Goal: Find specific page/section: Find specific page/section

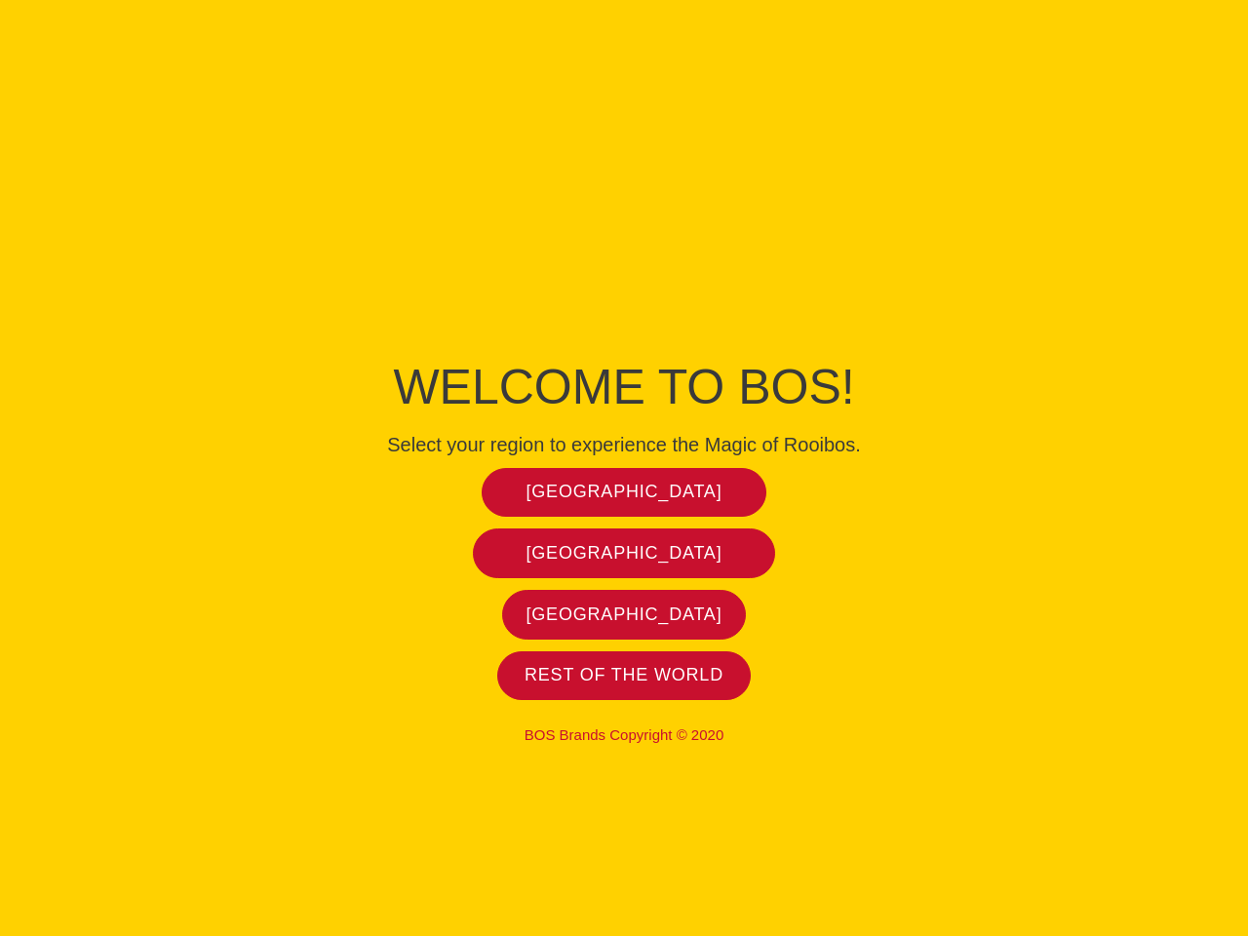
click at [624, 491] on span "[GEOGRAPHIC_DATA]" at bounding box center [624, 492] width 196 height 22
click at [624, 553] on span "[GEOGRAPHIC_DATA]" at bounding box center [624, 553] width 196 height 22
click at [624, 614] on span "[GEOGRAPHIC_DATA]" at bounding box center [624, 614] width 196 height 22
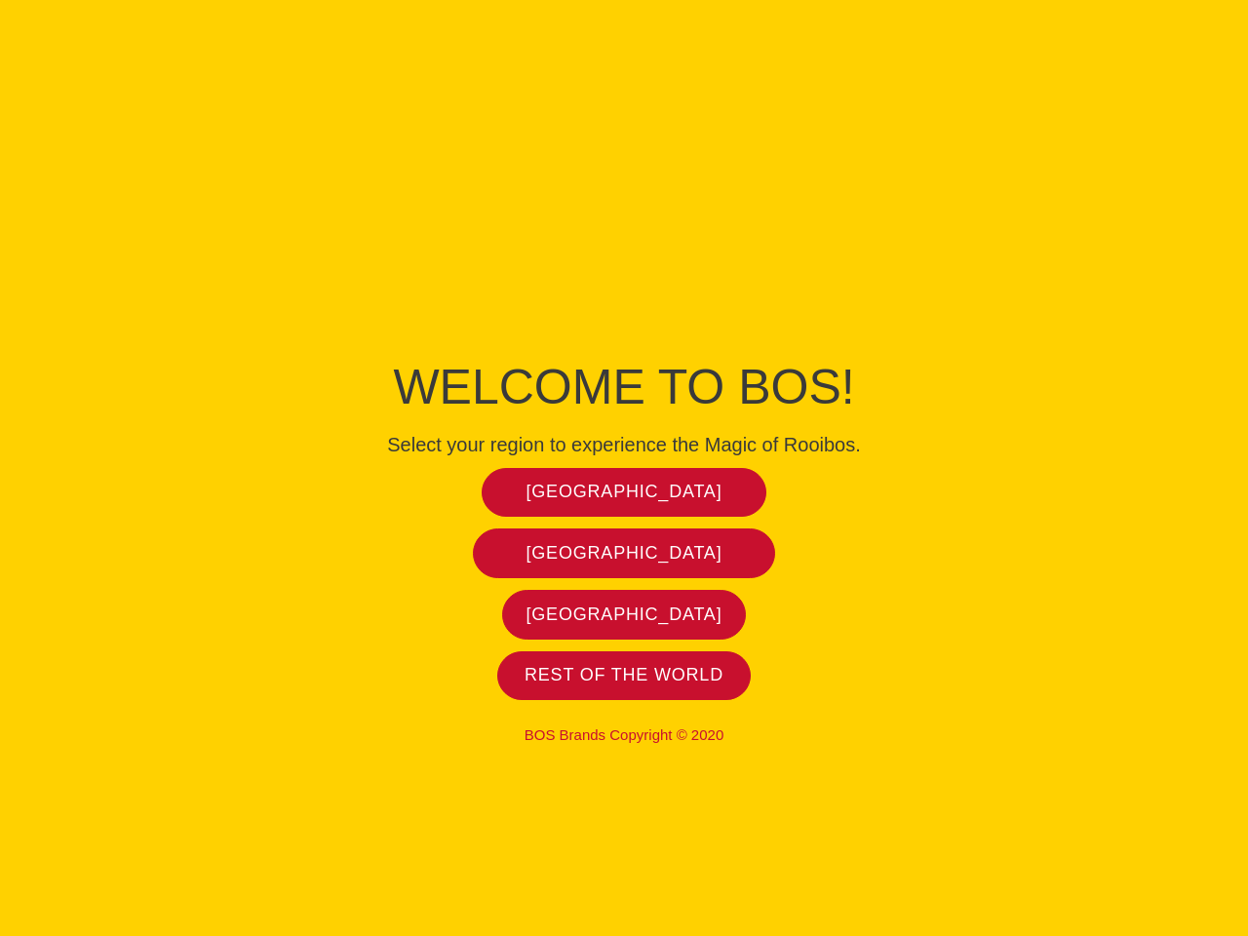
click at [624, 614] on span "[GEOGRAPHIC_DATA]" at bounding box center [624, 614] width 196 height 22
click at [624, 675] on span "Rest of the world" at bounding box center [623, 675] width 199 height 22
